Goal: Check status: Check status

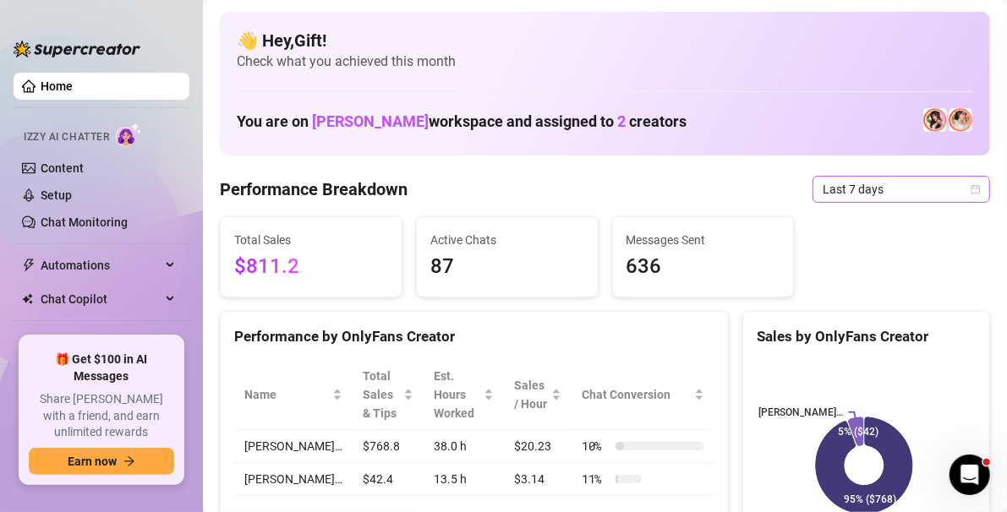
click at [970, 188] on icon "calendar" at bounding box center [975, 189] width 10 height 10
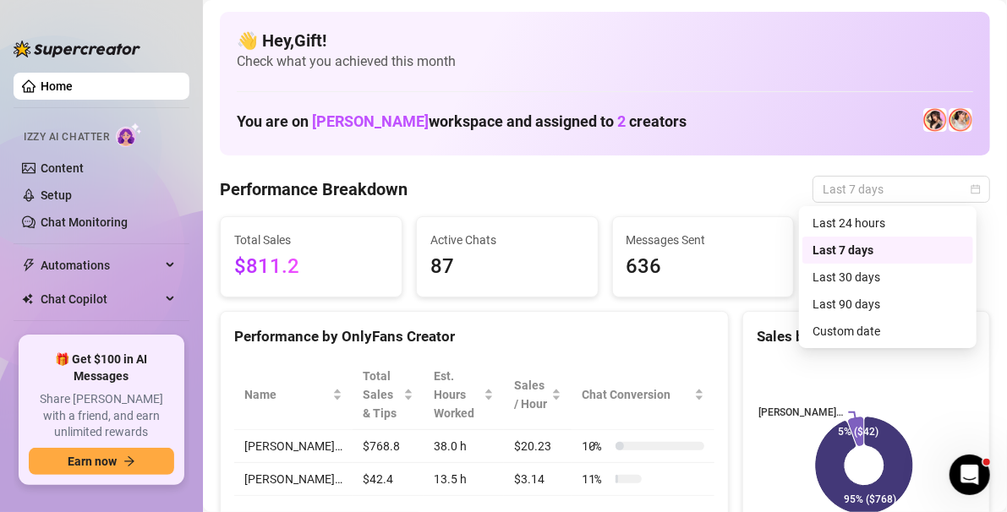
click at [877, 330] on div "Custom date" at bounding box center [887, 331] width 150 height 19
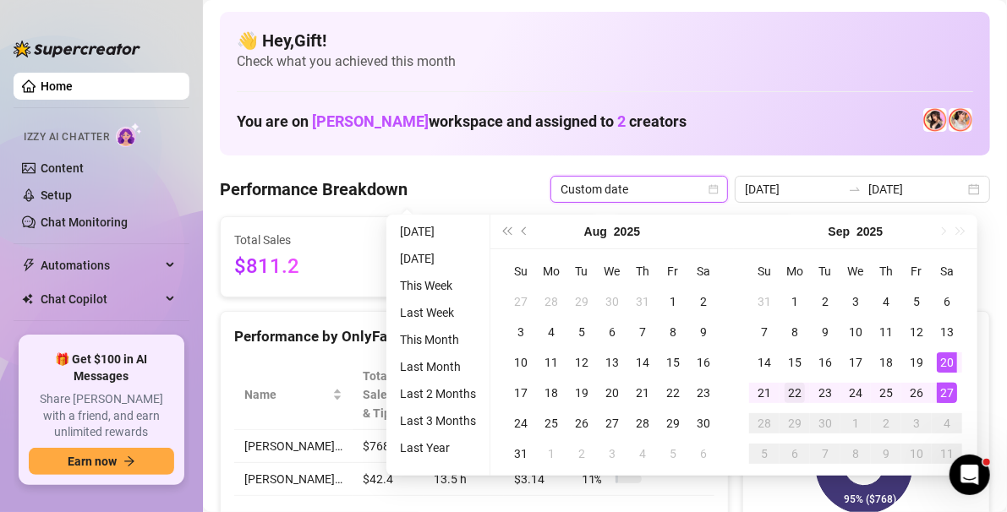
click at [796, 389] on div "22" at bounding box center [794, 393] width 20 height 20
type input "2025-09-22"
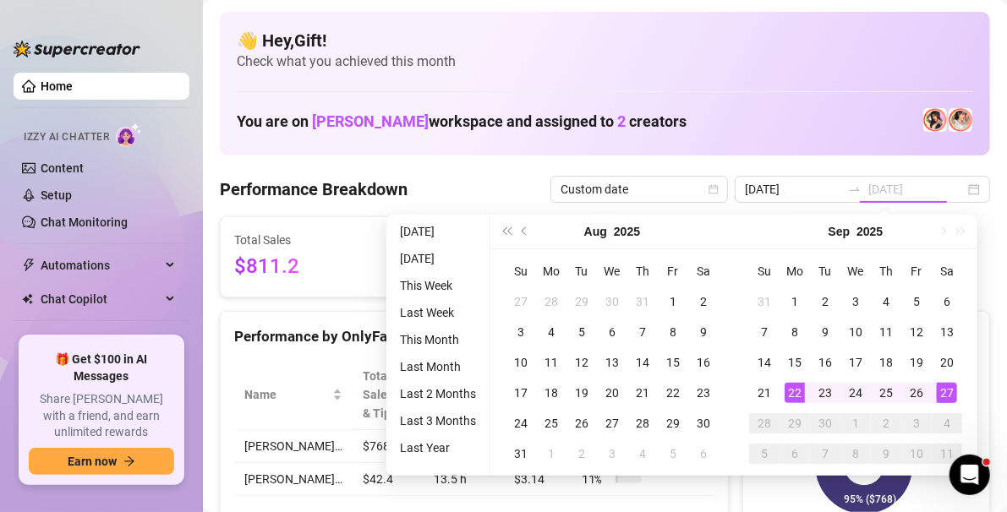
click at [952, 387] on div "27" at bounding box center [947, 393] width 20 height 20
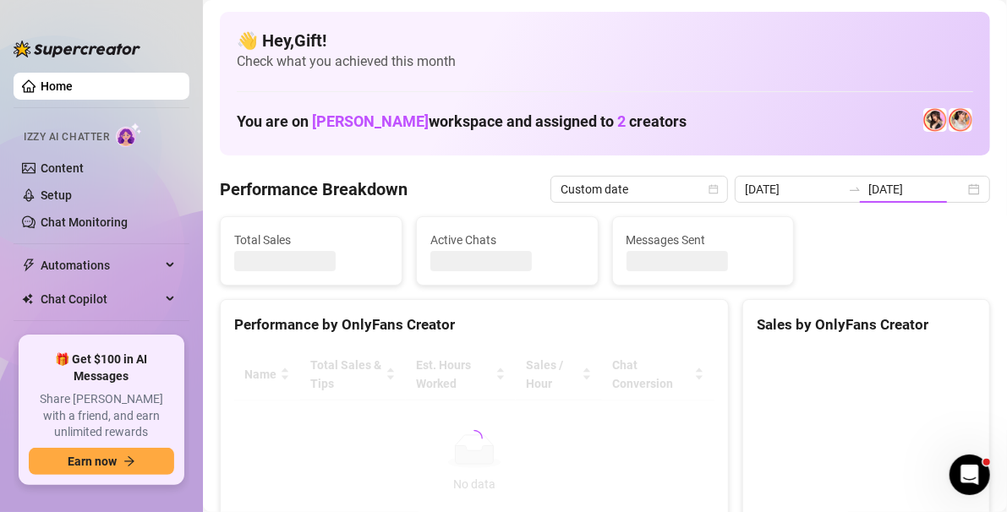
type input "2025-09-22"
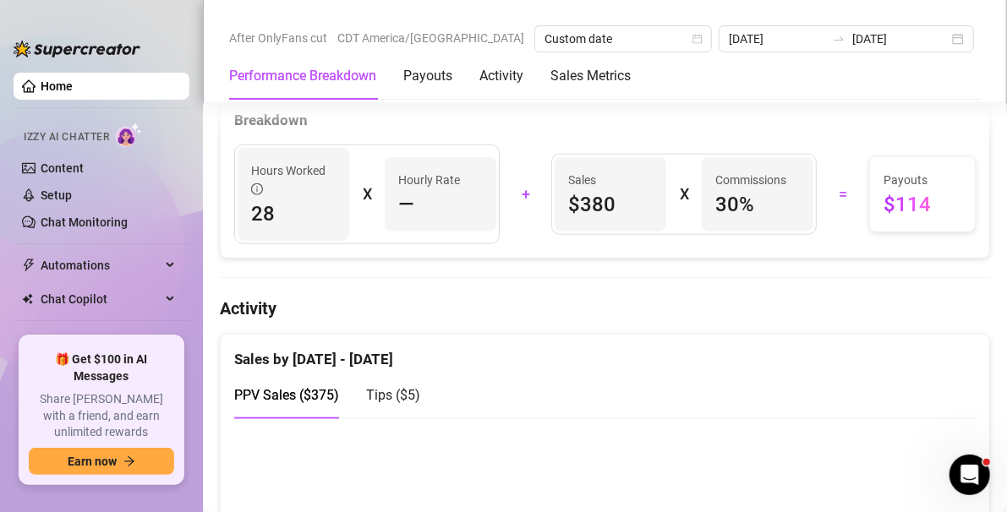
scroll to position [655, 0]
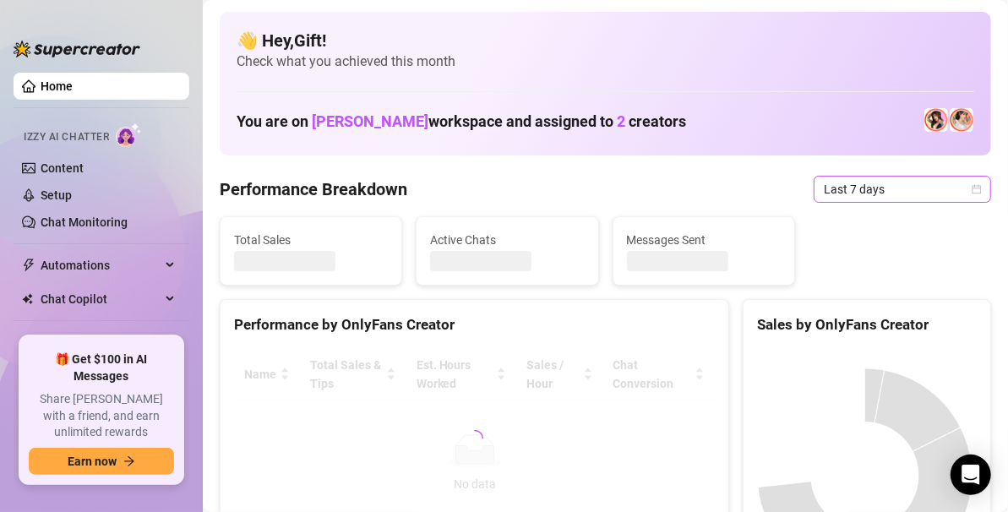
click at [972, 188] on icon "calendar" at bounding box center [977, 189] width 10 height 10
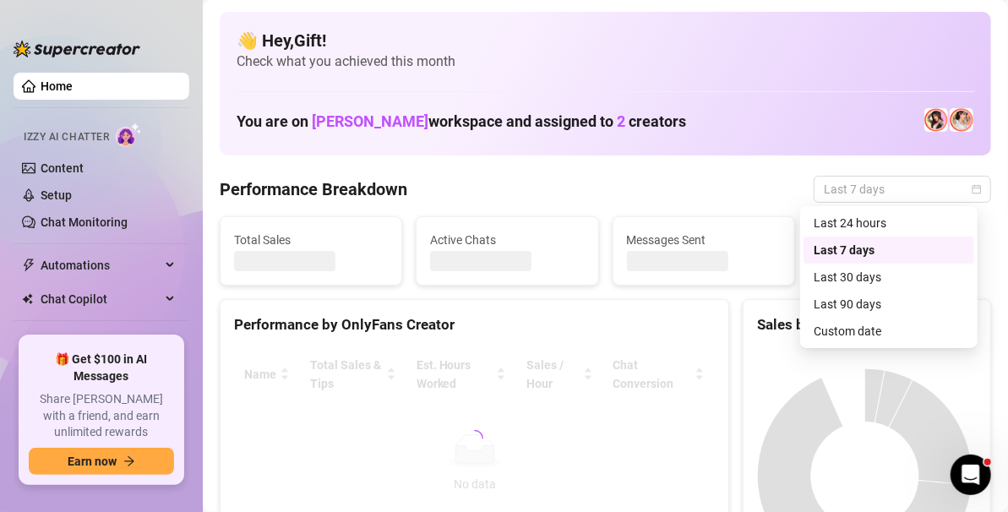
click at [859, 344] on div "Custom date" at bounding box center [889, 331] width 171 height 27
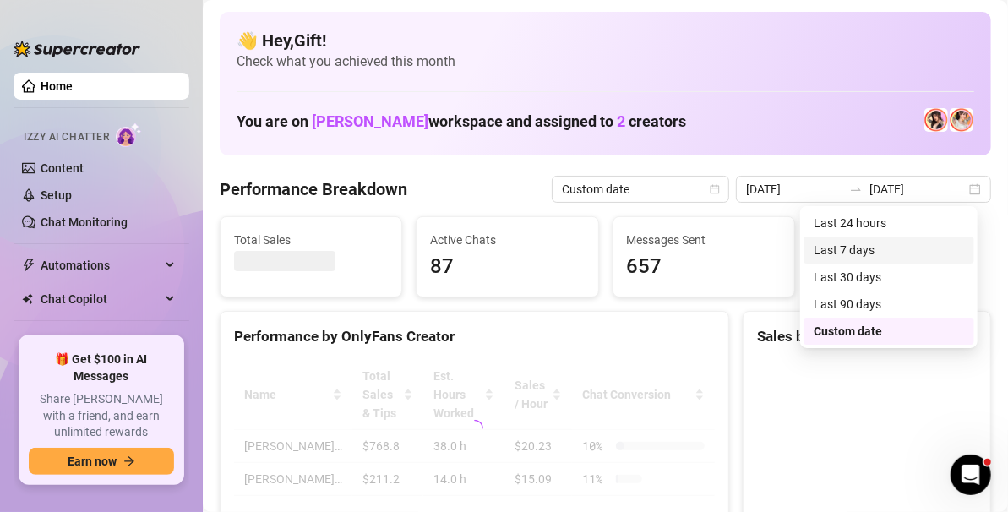
click at [840, 333] on td "9" at bounding box center [826, 332] width 30 height 30
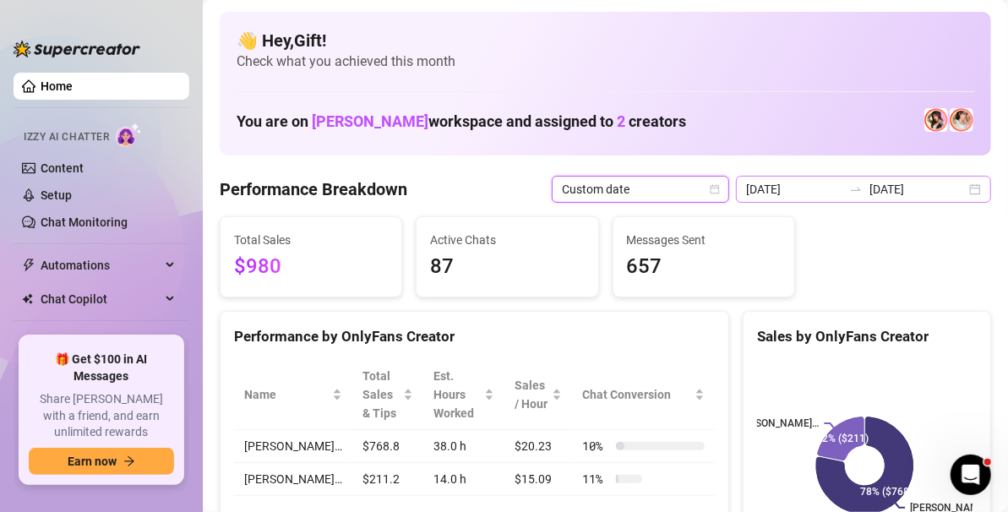
click at [966, 185] on div "2025-09-20 2025-09-27" at bounding box center [863, 189] width 255 height 27
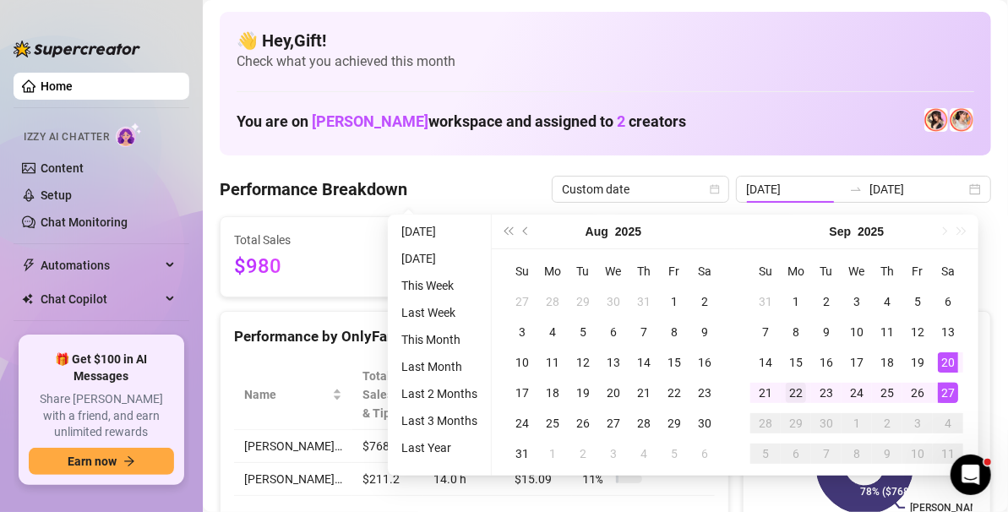
click at [795, 397] on div "22" at bounding box center [796, 393] width 20 height 20
type input "2025-09-22"
click at [950, 402] on td "27" at bounding box center [948, 393] width 30 height 30
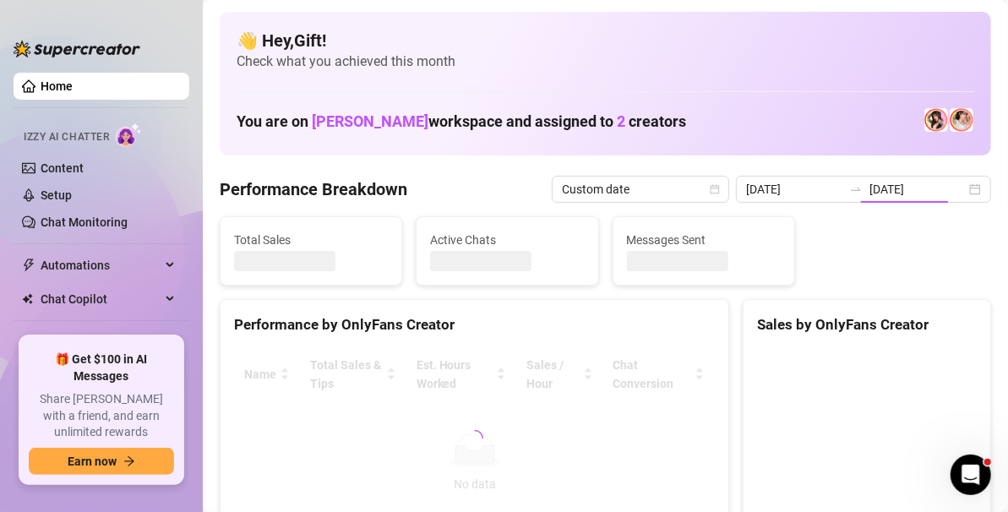
type input "2025-09-22"
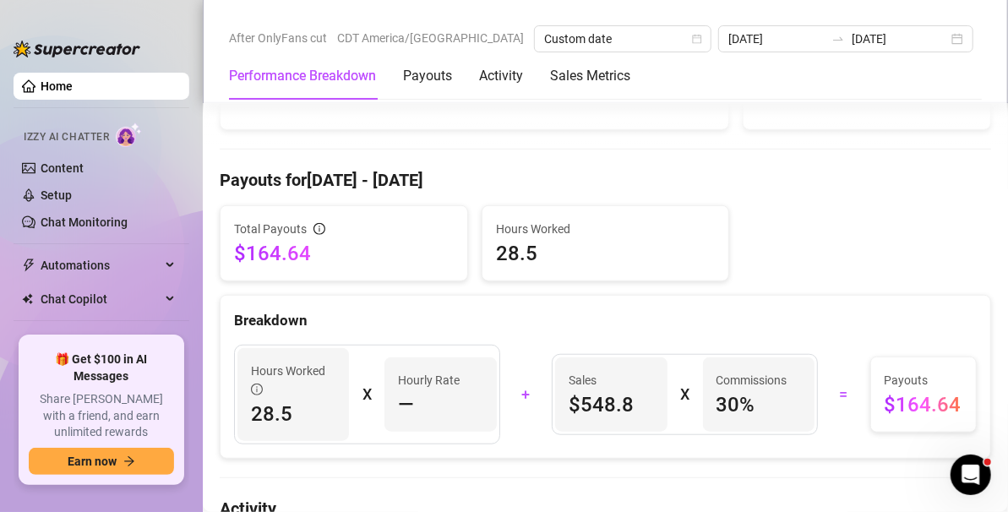
scroll to position [474, 0]
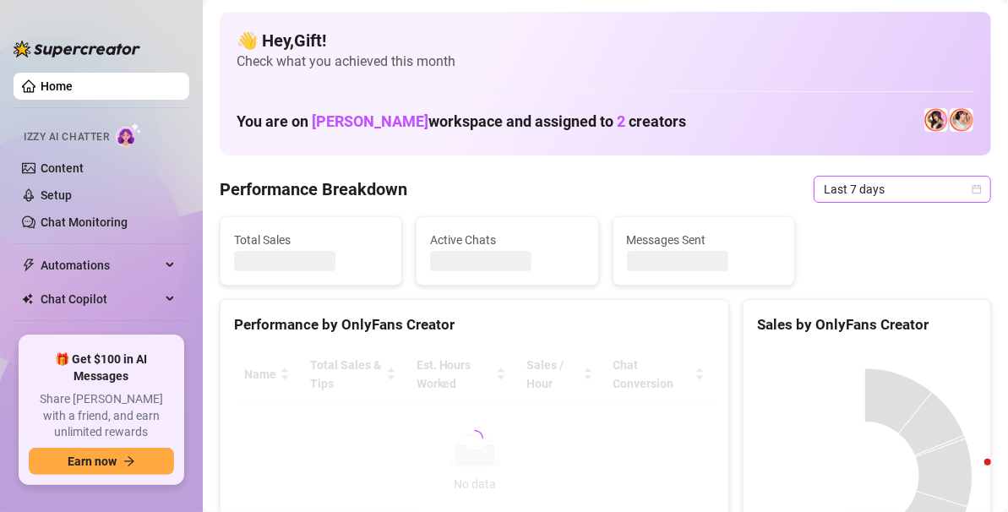
click at [972, 186] on icon "calendar" at bounding box center [977, 189] width 10 height 10
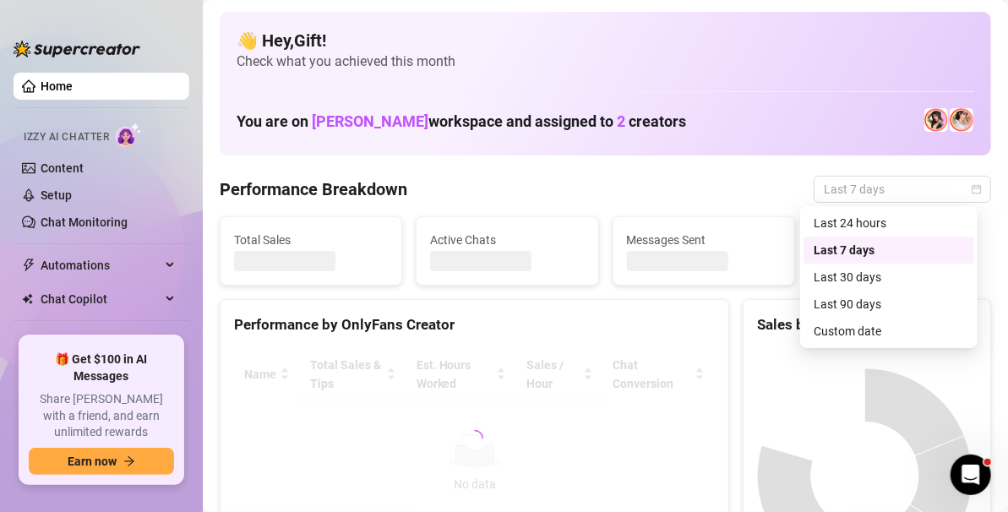
click at [866, 323] on div "Custom date" at bounding box center [889, 331] width 150 height 19
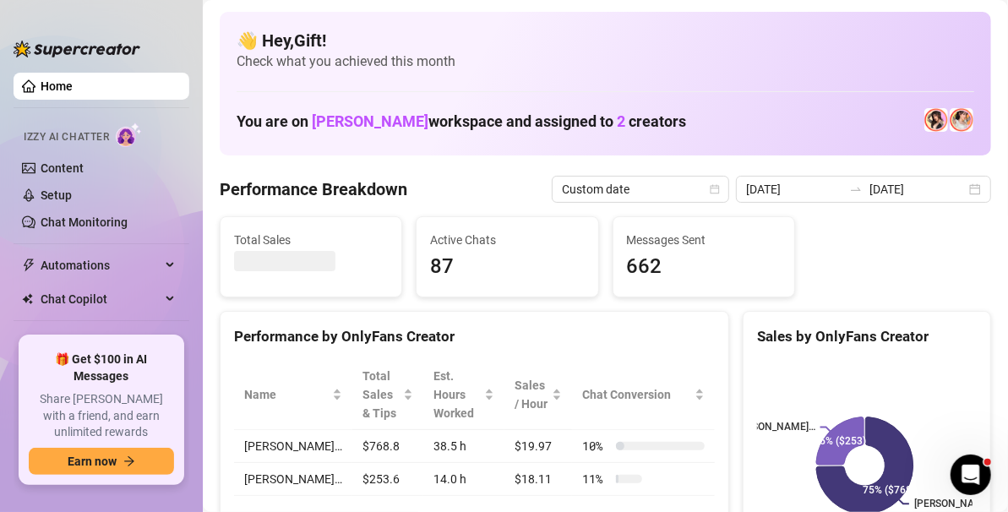
click at [835, 330] on div "Sales by OnlyFans Creator" at bounding box center [867, 336] width 220 height 23
click at [970, 180] on div "2025-09-20 2025-09-27" at bounding box center [863, 189] width 255 height 27
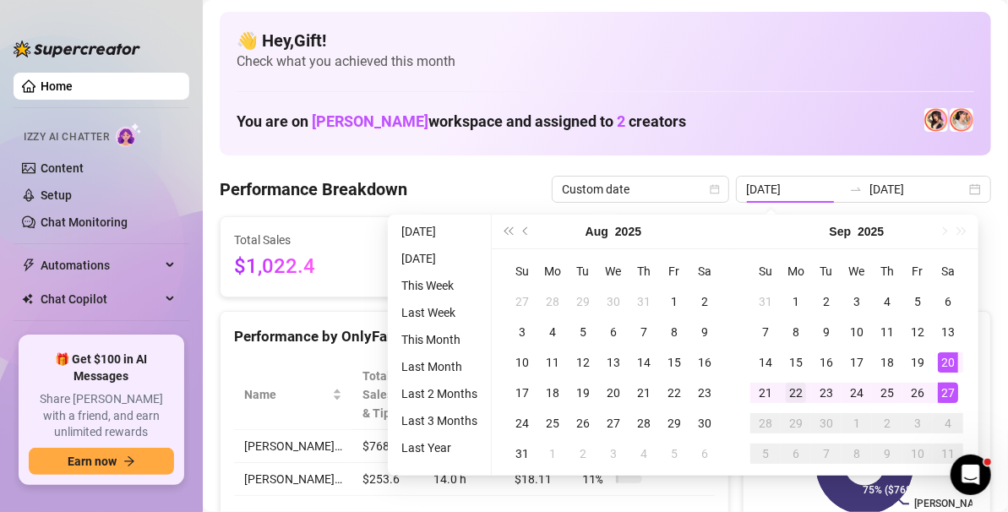
click at [798, 385] on div "22" at bounding box center [796, 393] width 20 height 20
type input "2025-09-22"
click at [948, 392] on div "27" at bounding box center [948, 393] width 20 height 20
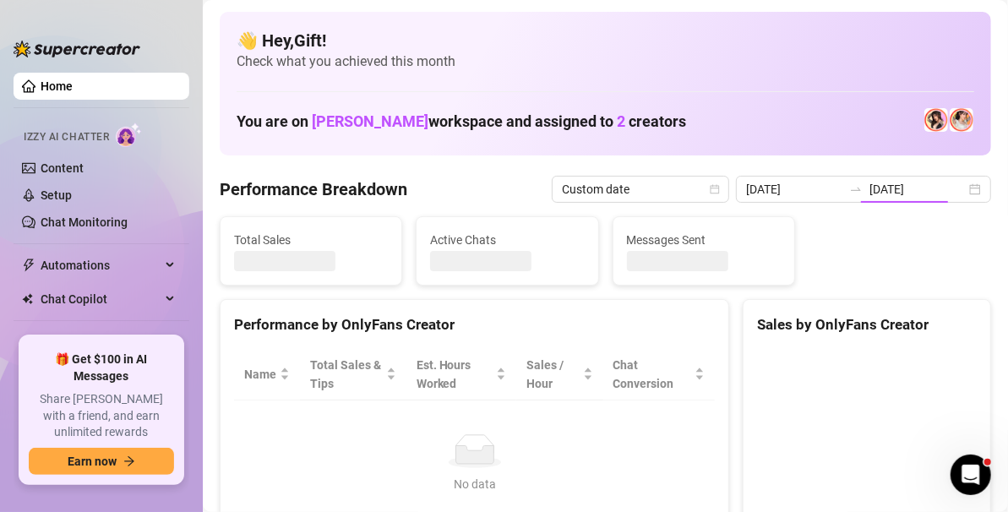
type input "2025-09-22"
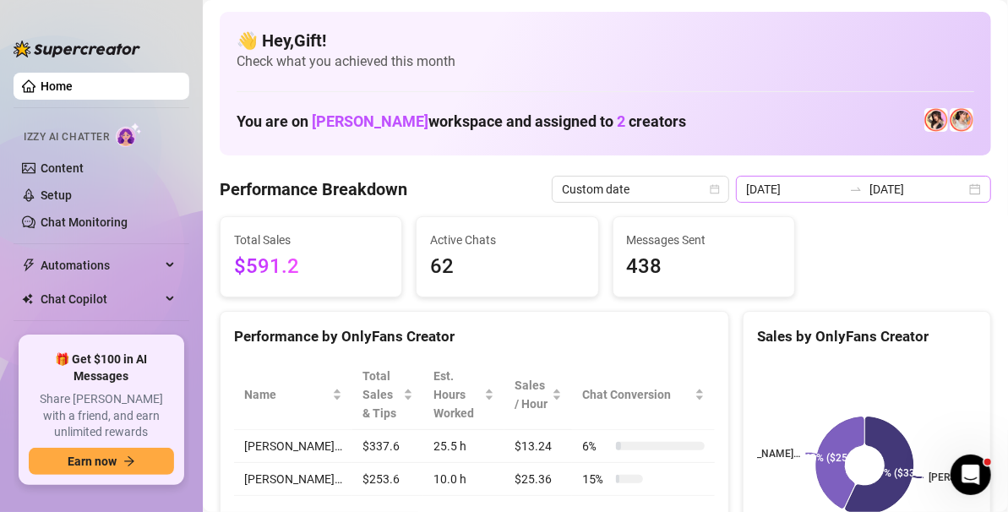
click at [967, 196] on div "2025-09-22 2025-09-27" at bounding box center [863, 189] width 255 height 27
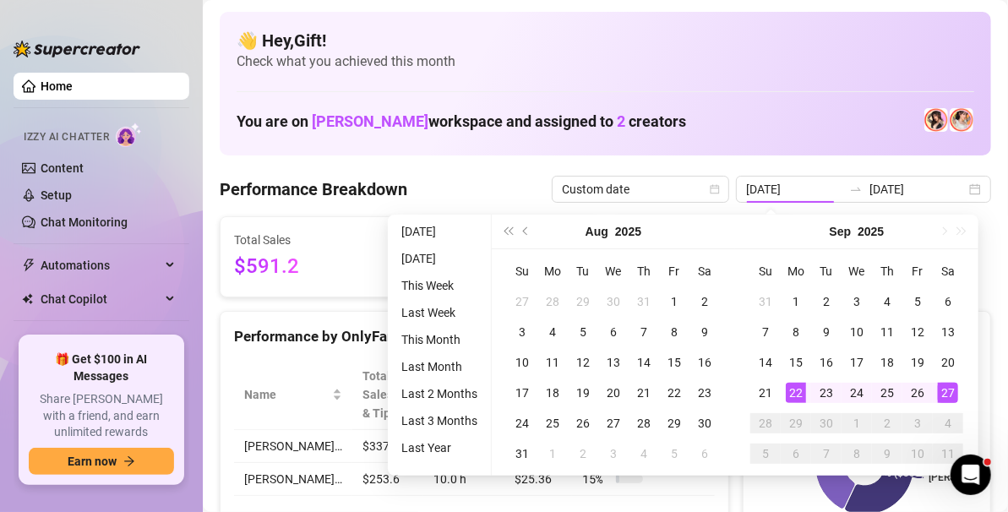
click at [795, 388] on div "22" at bounding box center [796, 393] width 20 height 20
click at [948, 387] on div "27" at bounding box center [948, 393] width 20 height 20
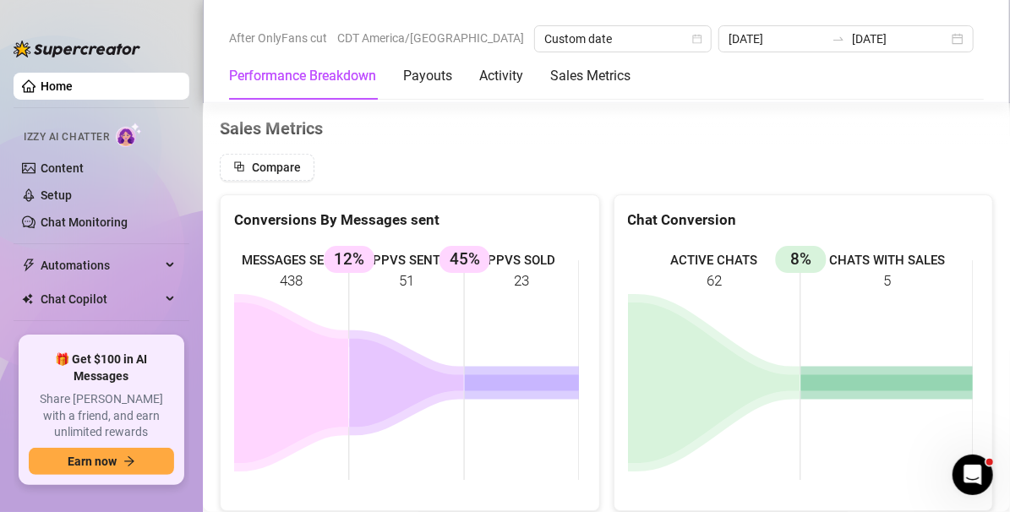
scroll to position [2443, 0]
